Goal: Transaction & Acquisition: Purchase product/service

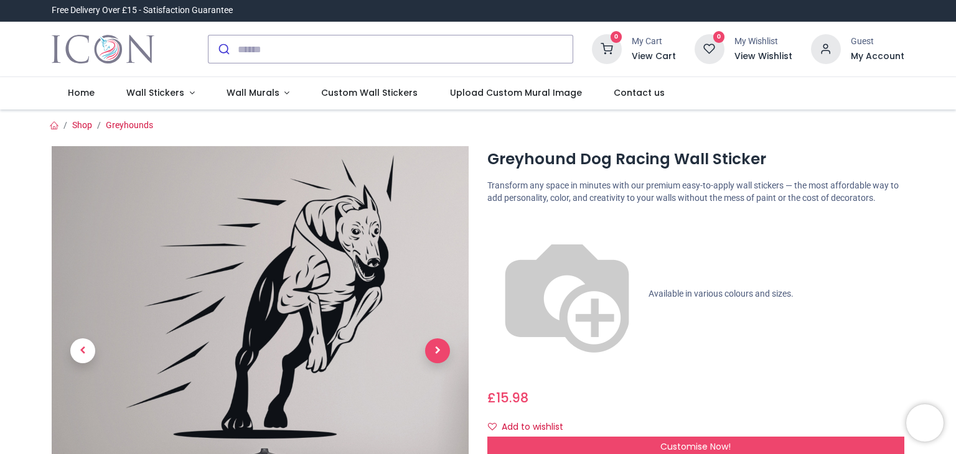
click at [437, 347] on span "Next" at bounding box center [437, 351] width 25 height 25
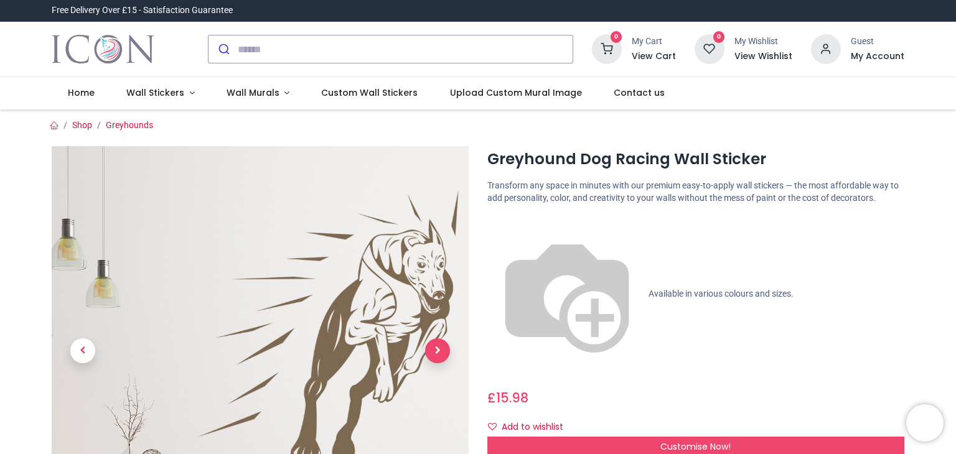
click at [437, 347] on span "Next" at bounding box center [437, 351] width 25 height 25
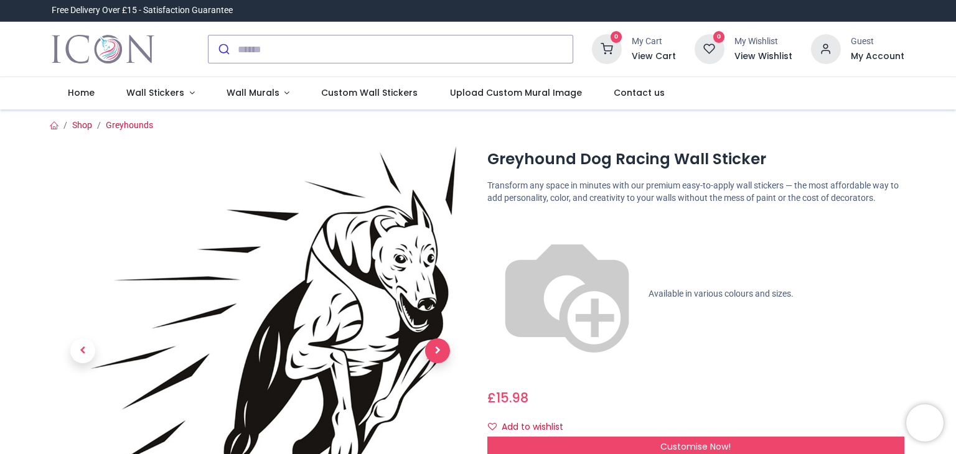
click at [437, 347] on span "Next" at bounding box center [437, 351] width 25 height 25
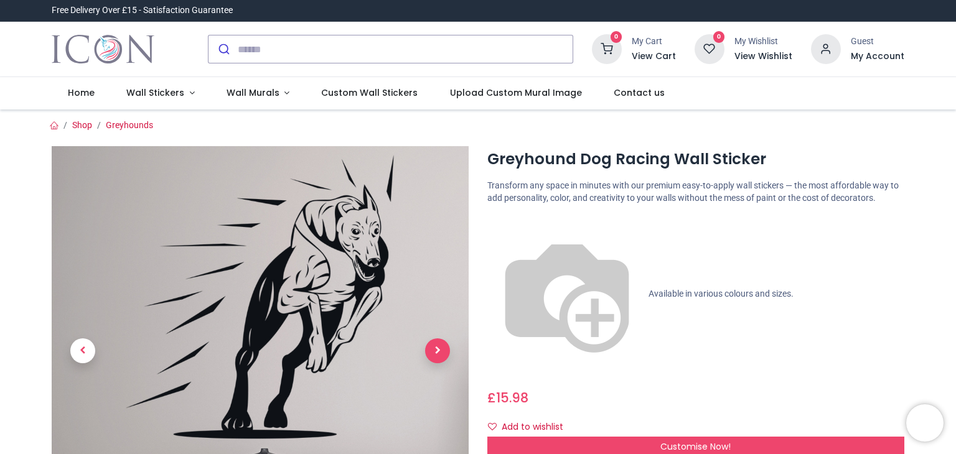
click at [437, 347] on span "Next" at bounding box center [437, 351] width 25 height 25
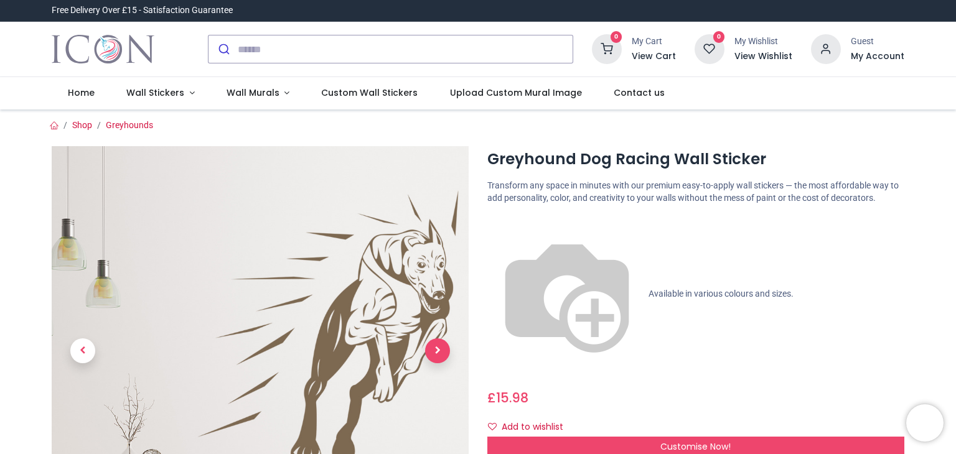
click at [437, 347] on span "Next" at bounding box center [437, 351] width 25 height 25
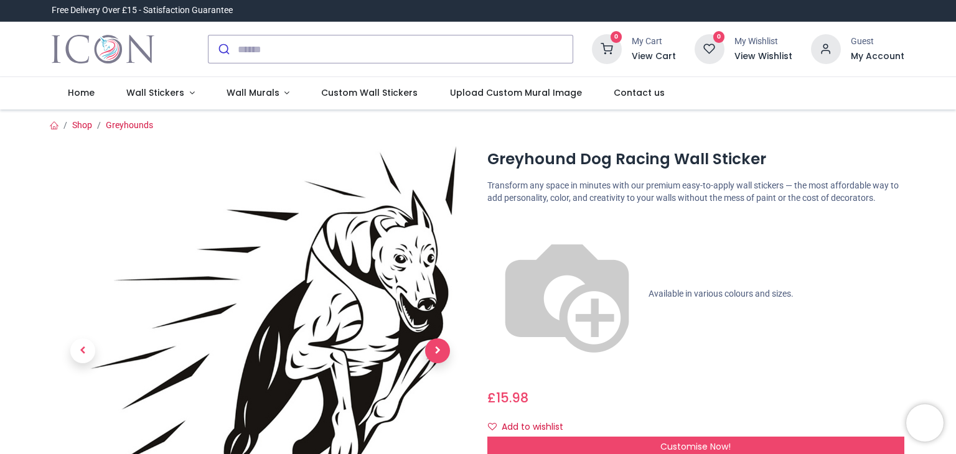
click at [437, 347] on span "Next" at bounding box center [437, 351] width 25 height 25
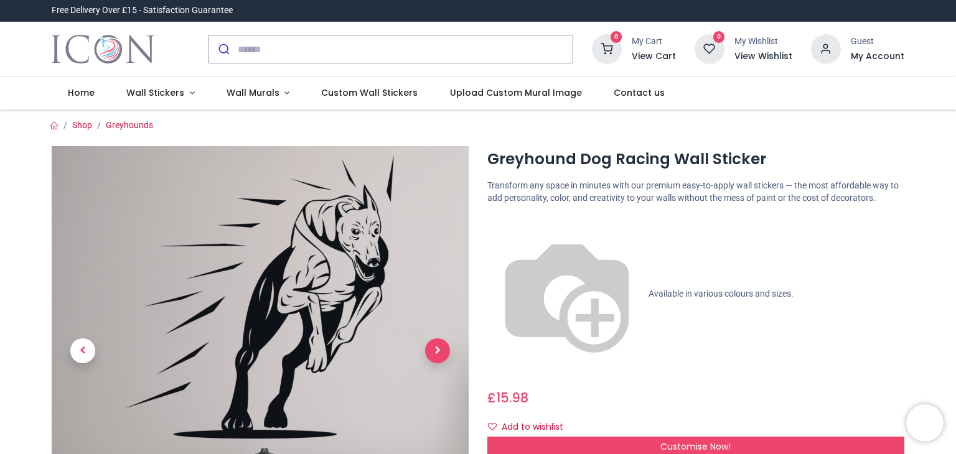
click at [437, 347] on span "Next" at bounding box center [437, 351] width 25 height 25
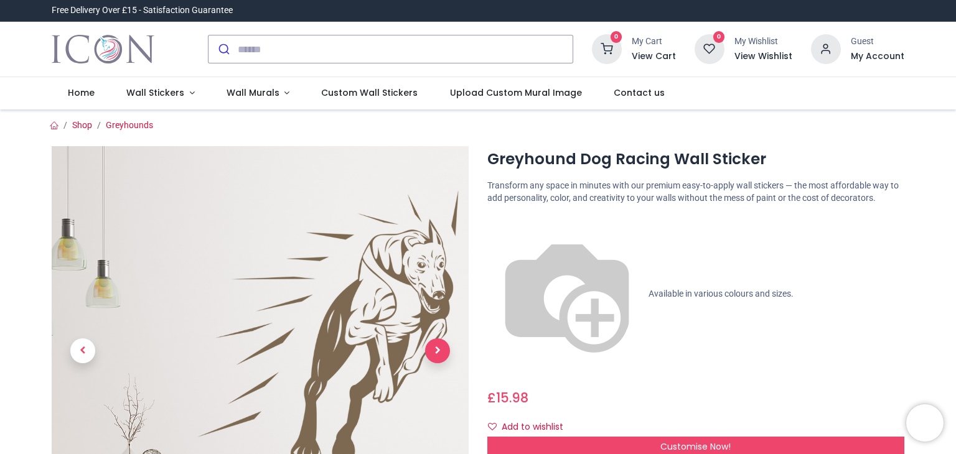
click at [437, 347] on span "Next" at bounding box center [437, 351] width 25 height 25
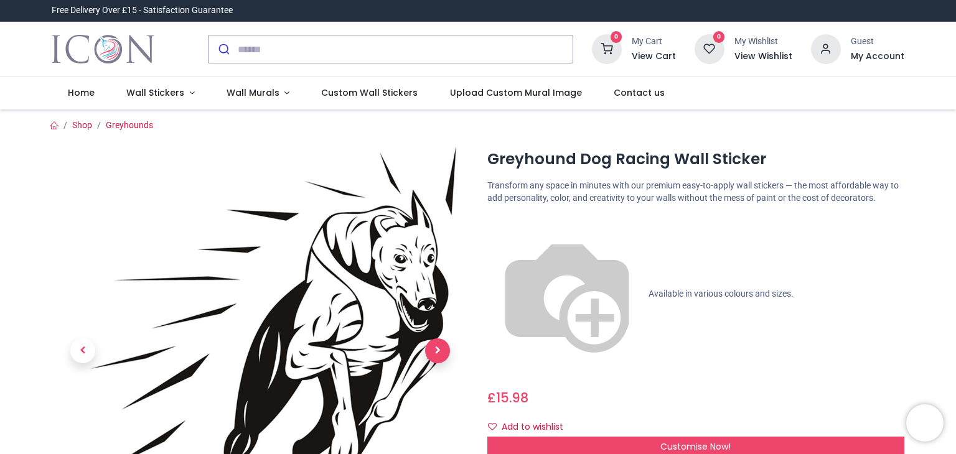
click at [437, 347] on span "Next" at bounding box center [437, 351] width 25 height 25
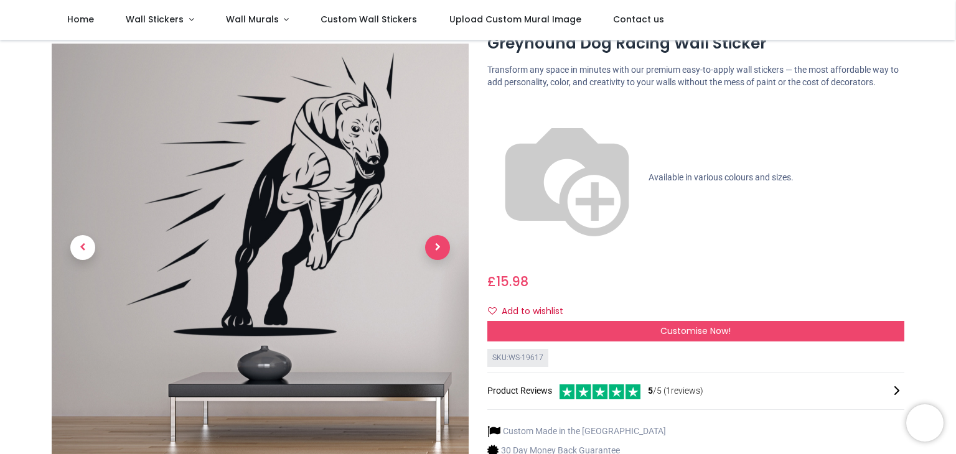
scroll to position [50, 0]
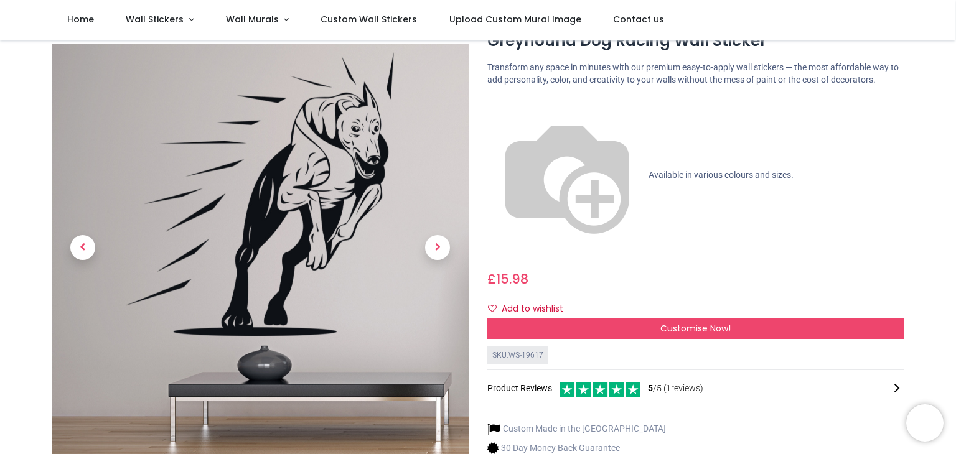
click at [494, 106] on img at bounding box center [566, 175] width 159 height 159
click at [146, 21] on span "Wall Stickers" at bounding box center [155, 19] width 58 height 12
